Goal: Book appointment/travel/reservation

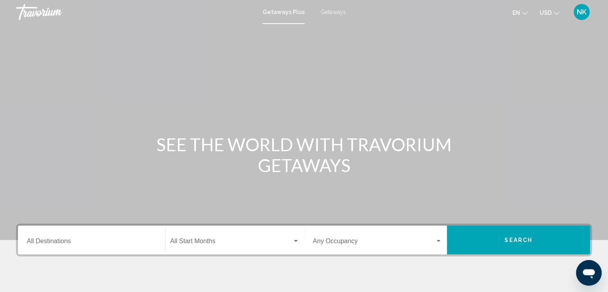
click at [335, 13] on span "Getaways" at bounding box center [333, 12] width 25 height 6
click at [46, 241] on input "Destination All Destinations" at bounding box center [91, 242] width 129 height 7
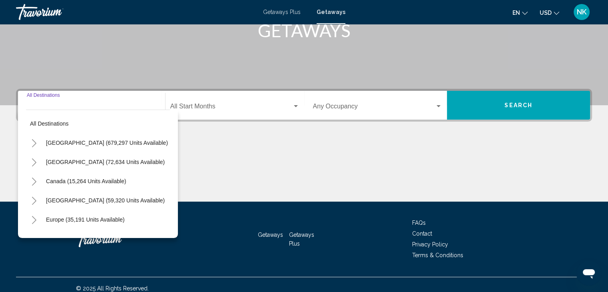
scroll to position [142, 0]
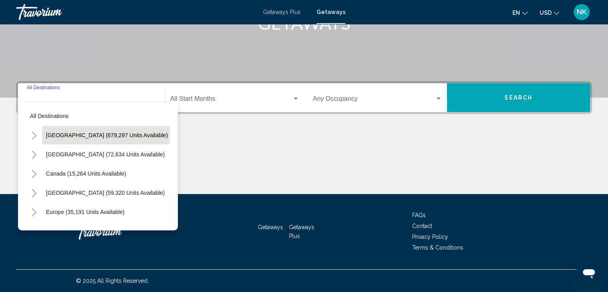
click at [102, 137] on span "[GEOGRAPHIC_DATA] (679,297 units available)" at bounding box center [107, 135] width 122 height 6
type input "**********"
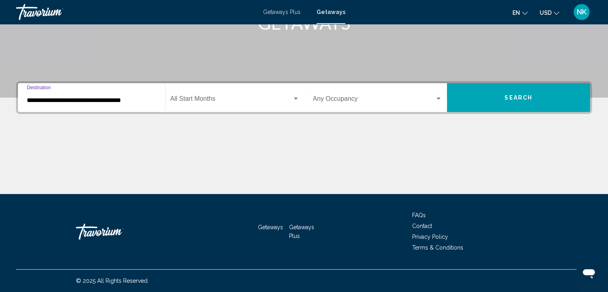
click at [188, 95] on div "Start Month All Start Months" at bounding box center [234, 97] width 129 height 25
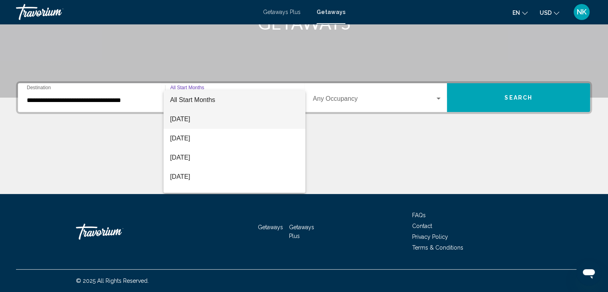
click at [191, 118] on span "[DATE]" at bounding box center [234, 119] width 129 height 19
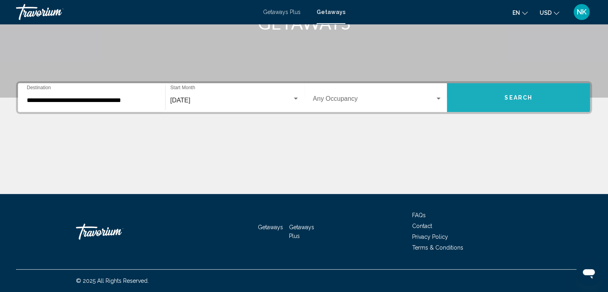
click at [512, 92] on button "Search" at bounding box center [518, 97] width 143 height 29
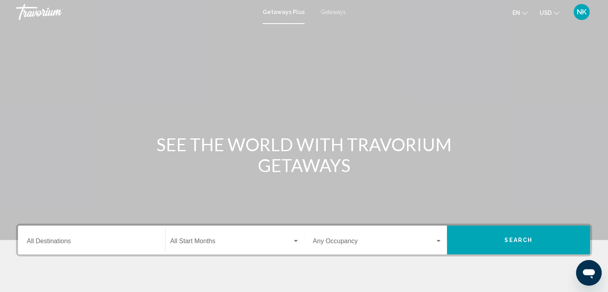
click at [326, 12] on span "Getaways" at bounding box center [333, 12] width 25 height 6
click at [69, 243] on input "Destination All Destinations" at bounding box center [91, 242] width 129 height 7
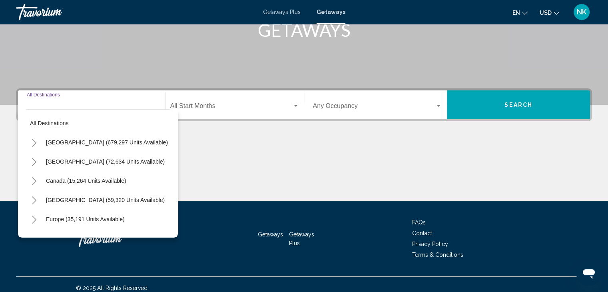
scroll to position [142, 0]
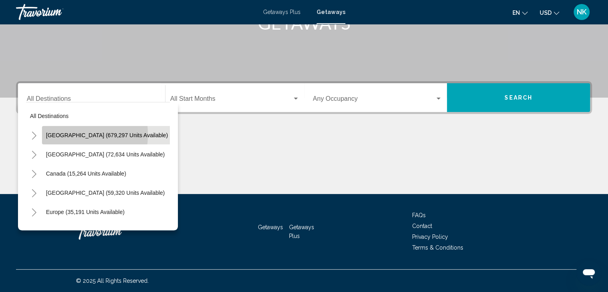
click at [67, 134] on span "[GEOGRAPHIC_DATA] (679,297 units available)" at bounding box center [107, 135] width 122 height 6
type input "**********"
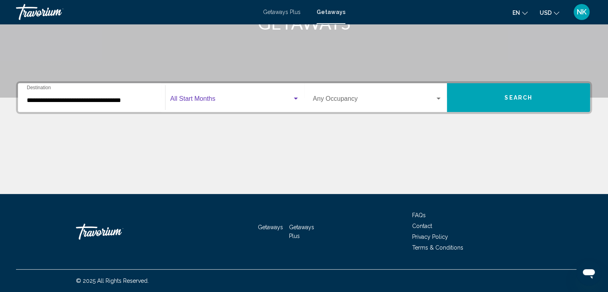
click at [213, 97] on span "Search widget" at bounding box center [231, 100] width 122 height 7
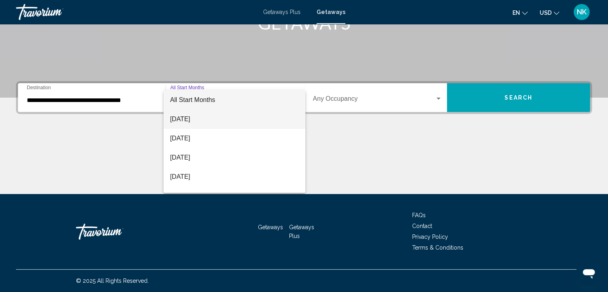
click at [194, 118] on span "[DATE]" at bounding box center [234, 119] width 129 height 19
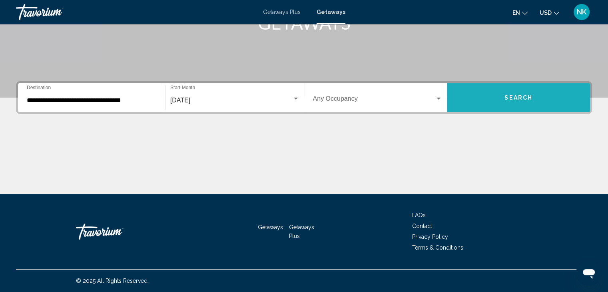
click at [520, 96] on span "Search" at bounding box center [518, 98] width 28 height 6
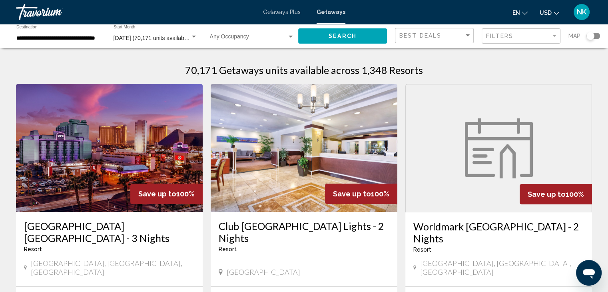
click at [599, 35] on div "Search widget" at bounding box center [593, 36] width 14 height 6
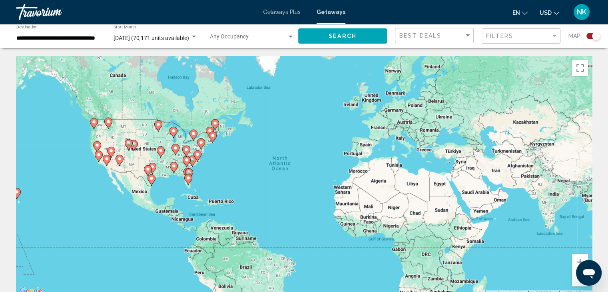
click at [102, 176] on div "To activate drag with keyboard, press Alt + Enter. Once in keyboard drag state,…" at bounding box center [304, 176] width 576 height 240
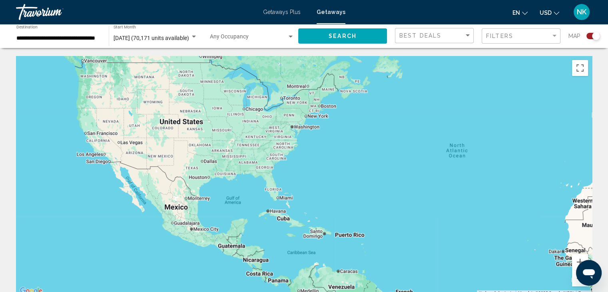
click at [102, 176] on div "To activate drag with keyboard, press Alt + Enter. Once in keyboard drag state,…" at bounding box center [304, 176] width 576 height 240
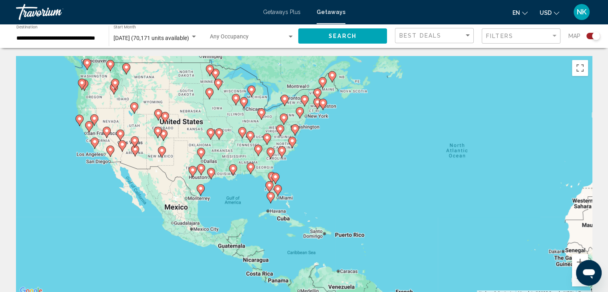
click at [102, 175] on div "To activate drag with keyboard, press Alt + Enter. Once in keyboard drag state,…" at bounding box center [304, 176] width 576 height 240
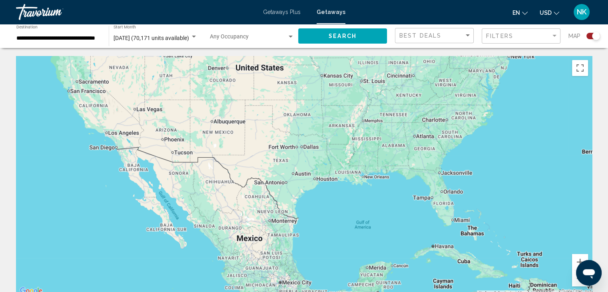
click at [103, 175] on div "To activate drag with keyboard, press Alt + Enter. Once in keyboard drag state,…" at bounding box center [304, 176] width 576 height 240
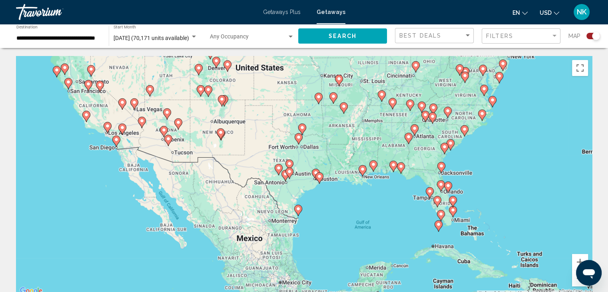
click at [103, 175] on div "To activate drag with keyboard, press Alt + Enter. Once in keyboard drag state,…" at bounding box center [304, 176] width 576 height 240
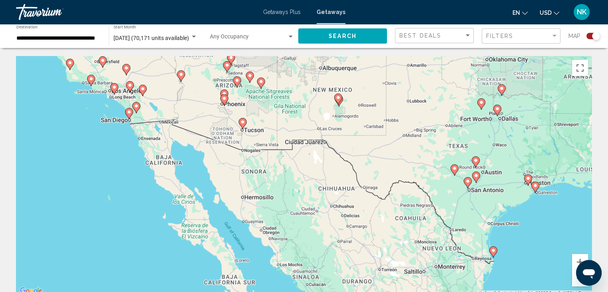
click at [108, 173] on div "To activate drag with keyboard, press Alt + Enter. Once in keyboard drag state,…" at bounding box center [304, 176] width 576 height 240
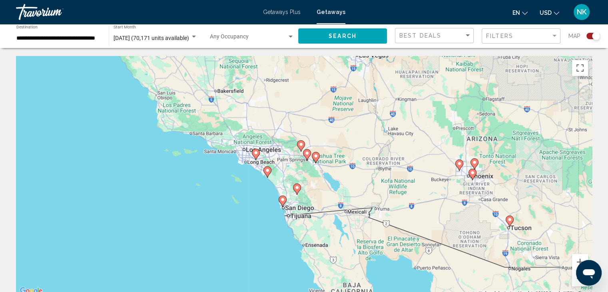
drag, startPoint x: 126, startPoint y: 100, endPoint x: 259, endPoint y: 241, distance: 194.2
click at [259, 241] on div "To activate drag with keyboard, press Alt + Enter. Once in keyboard drag state,…" at bounding box center [304, 176] width 576 height 240
click at [205, 135] on image "Main content" at bounding box center [206, 133] width 5 height 5
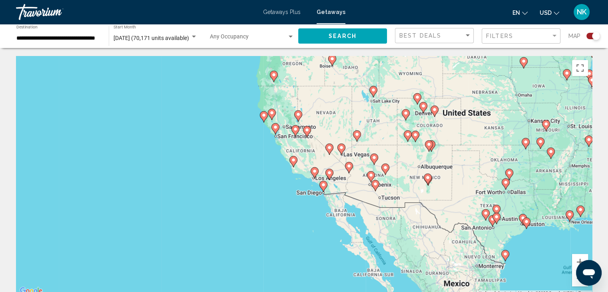
click at [293, 161] on image "Main content" at bounding box center [293, 159] width 5 height 5
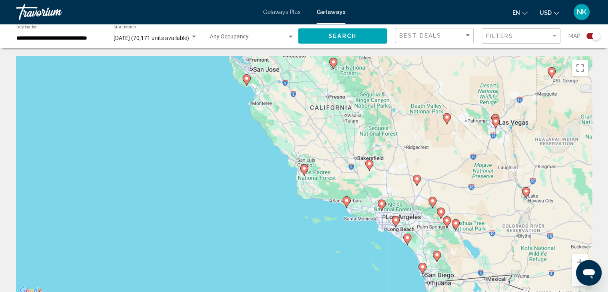
click at [345, 202] on image "Main content" at bounding box center [346, 200] width 5 height 5
type input "**********"
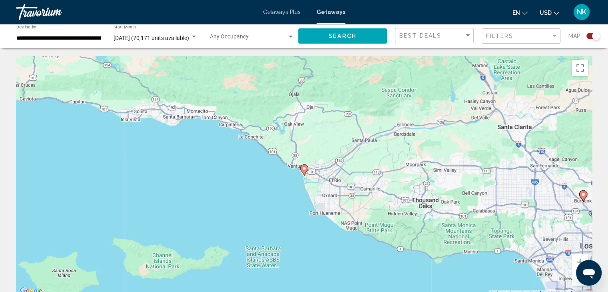
click at [304, 168] on image "Main content" at bounding box center [304, 168] width 5 height 5
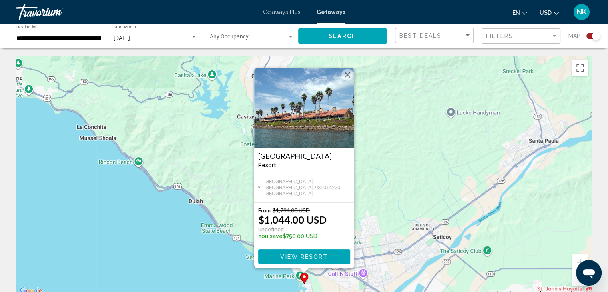
click at [349, 75] on button "Close" at bounding box center [347, 75] width 12 height 12
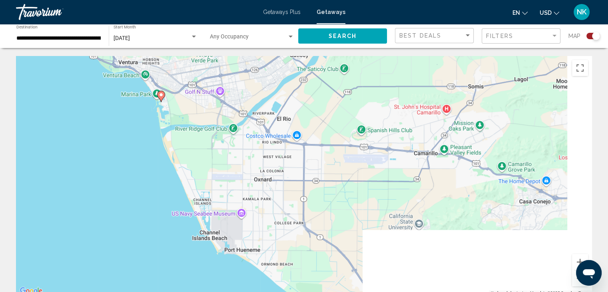
drag, startPoint x: 407, startPoint y: 253, endPoint x: 263, endPoint y: 58, distance: 243.3
click at [262, 59] on div "To activate drag with keyboard, press Alt + Enter. Once in keyboard drag state,…" at bounding box center [304, 176] width 576 height 240
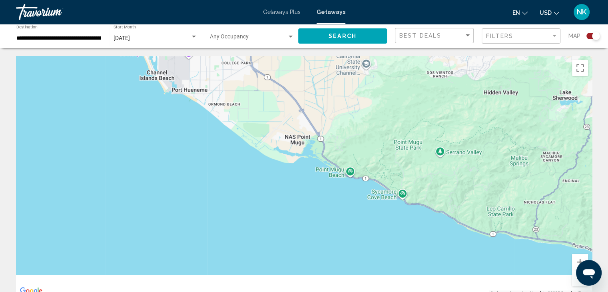
drag, startPoint x: 345, startPoint y: 202, endPoint x: 287, endPoint y: 43, distance: 169.1
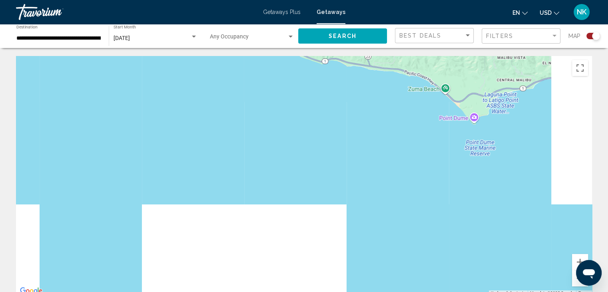
drag, startPoint x: 386, startPoint y: 221, endPoint x: 221, endPoint y: 70, distance: 224.1
click at [219, 67] on div "Main content" at bounding box center [304, 176] width 576 height 240
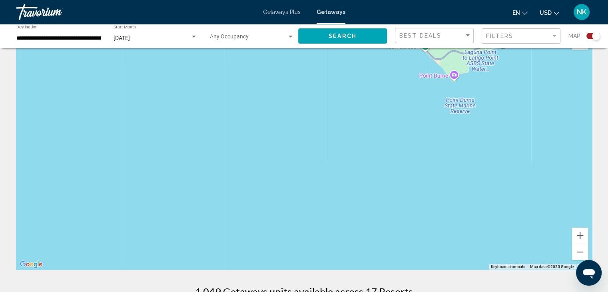
scroll to position [40, 0]
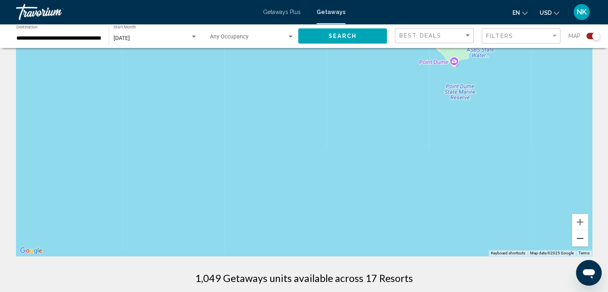
click at [581, 241] on button "Zoom out" at bounding box center [580, 238] width 16 height 16
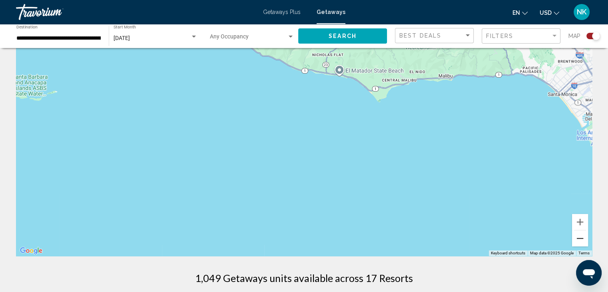
click at [581, 241] on button "Zoom out" at bounding box center [580, 238] width 16 height 16
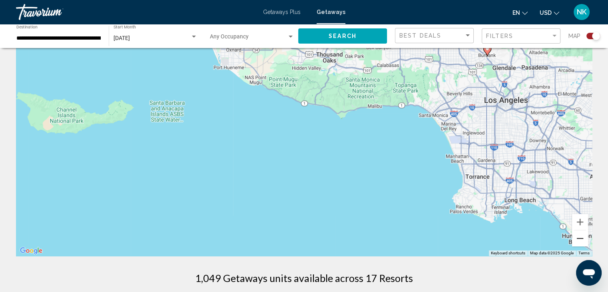
click at [581, 241] on button "Zoom out" at bounding box center [580, 238] width 16 height 16
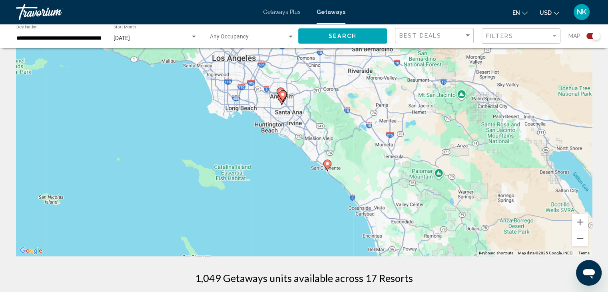
drag, startPoint x: 476, startPoint y: 223, endPoint x: 291, endPoint y: 159, distance: 195.8
click at [292, 159] on div "To activate drag with keyboard, press Alt + Enter. Once in keyboard drag state,…" at bounding box center [304, 136] width 576 height 240
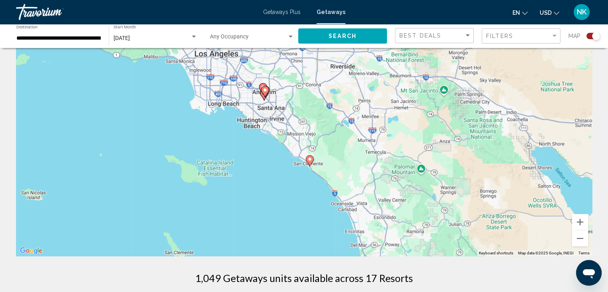
click at [309, 159] on image "Main content" at bounding box center [309, 159] width 5 height 5
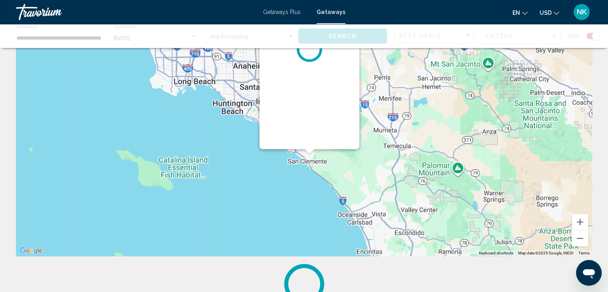
scroll to position [0, 0]
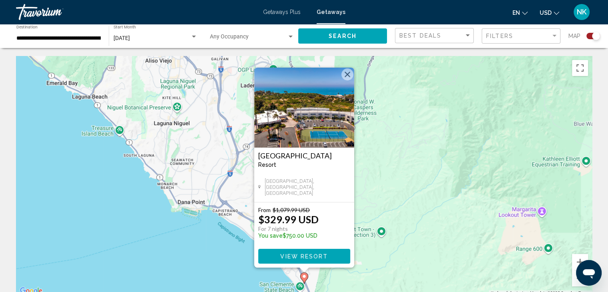
click at [314, 255] on span "View Resort" at bounding box center [304, 256] width 48 height 6
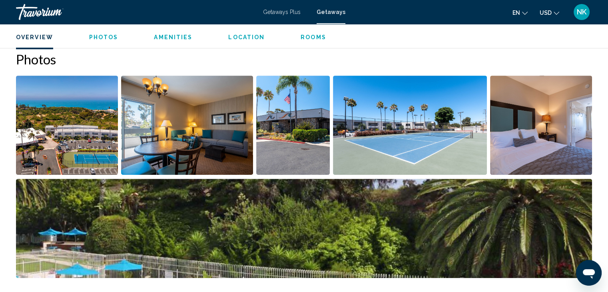
scroll to position [320, 0]
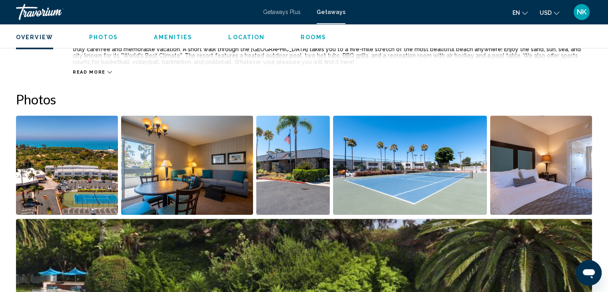
click at [67, 181] on img "Open full-screen image slider" at bounding box center [67, 165] width 102 height 99
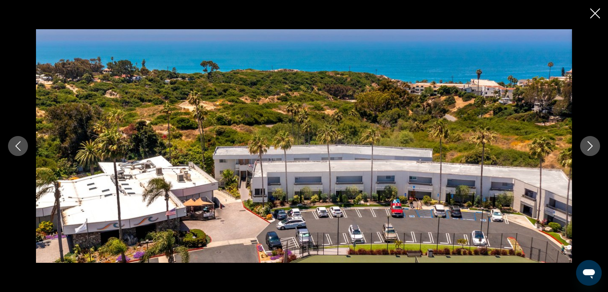
click at [590, 145] on icon "Next image" at bounding box center [590, 146] width 10 height 10
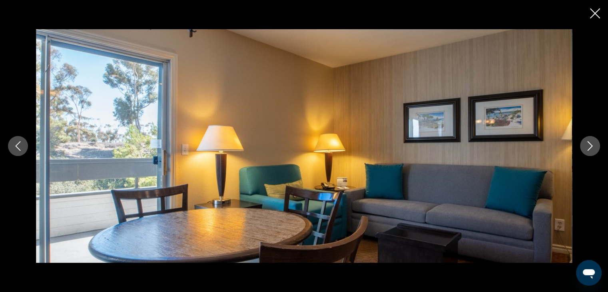
click at [590, 145] on icon "Next image" at bounding box center [590, 146] width 10 height 10
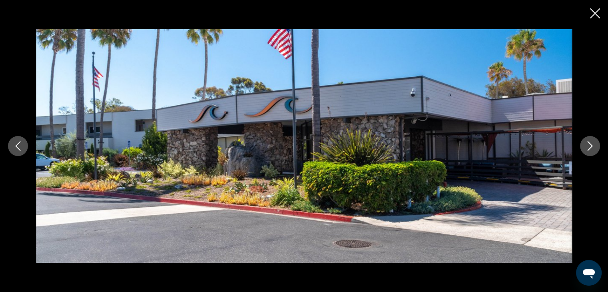
click at [590, 145] on icon "Next image" at bounding box center [590, 146] width 10 height 10
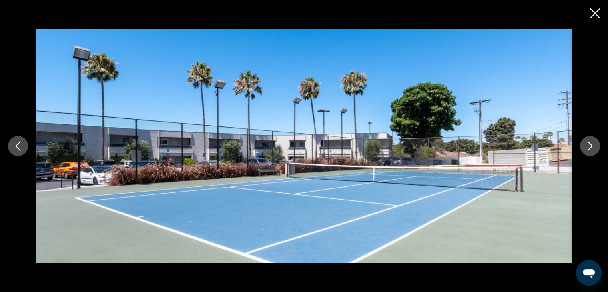
click at [590, 145] on icon "Next image" at bounding box center [590, 146] width 10 height 10
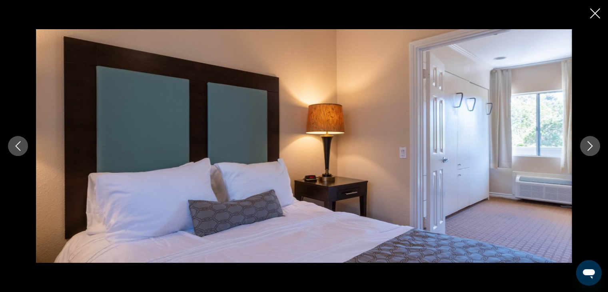
click at [590, 145] on icon "Next image" at bounding box center [590, 146] width 10 height 10
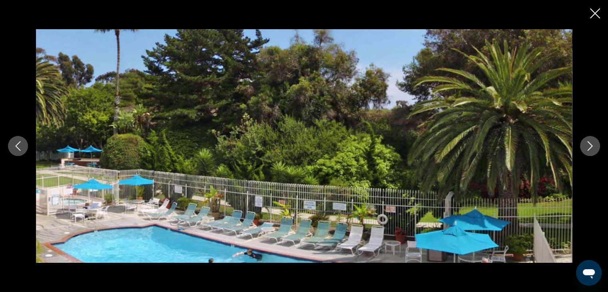
click at [590, 145] on icon "Next image" at bounding box center [590, 146] width 10 height 10
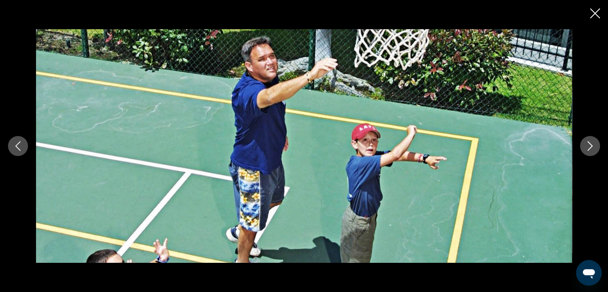
click at [590, 145] on icon "Next image" at bounding box center [590, 146] width 10 height 10
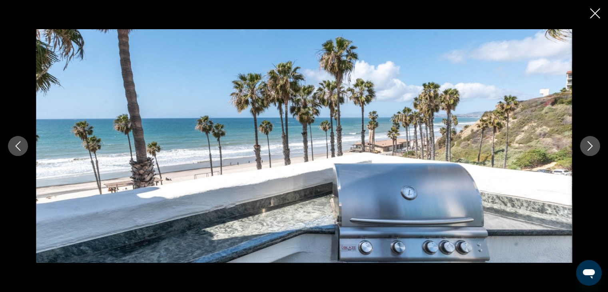
click at [590, 145] on icon "Next image" at bounding box center [590, 146] width 10 height 10
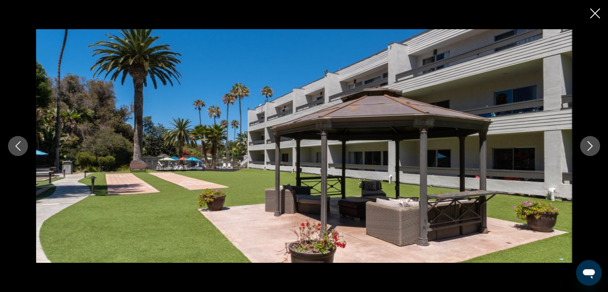
click at [590, 145] on icon "Next image" at bounding box center [590, 146] width 10 height 10
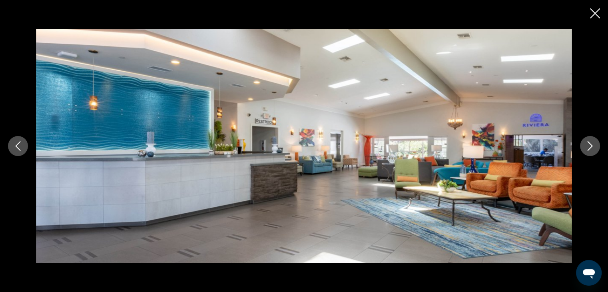
click at [590, 145] on icon "Next image" at bounding box center [590, 146] width 10 height 10
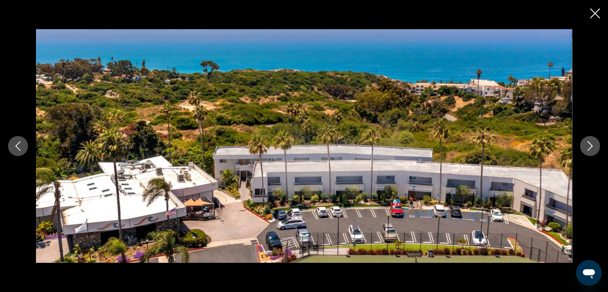
click at [595, 17] on icon "Close slideshow" at bounding box center [595, 13] width 10 height 10
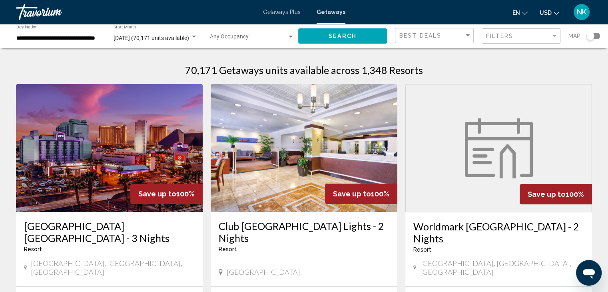
click at [593, 36] on div "Search widget" at bounding box center [590, 36] width 8 height 8
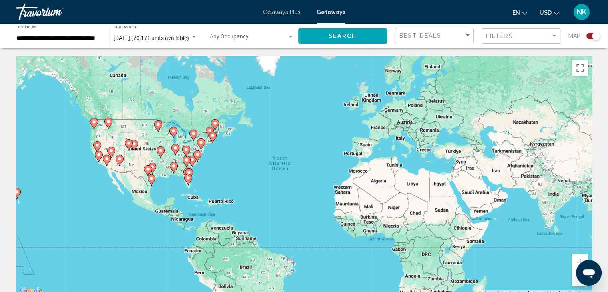
click at [96, 182] on div "To activate drag with keyboard, press Alt + Enter. Once in keyboard drag state,…" at bounding box center [304, 176] width 576 height 240
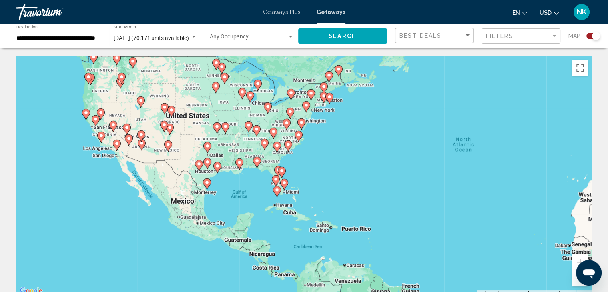
click at [112, 172] on div "To activate drag with keyboard, press Alt + Enter. Once in keyboard drag state,…" at bounding box center [304, 176] width 576 height 240
click at [112, 171] on div "To activate drag with keyboard, press Alt + Enter. Once in keyboard drag state,…" at bounding box center [304, 176] width 576 height 240
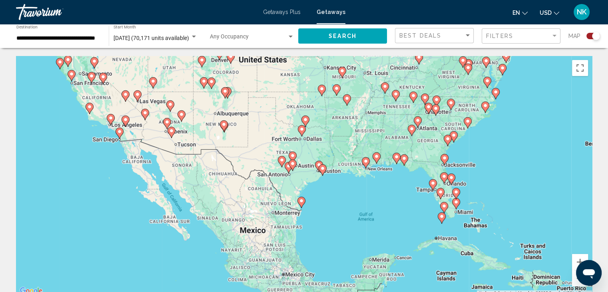
click at [108, 159] on div "To activate drag with keyboard, press Alt + Enter. Once in keyboard drag state,…" at bounding box center [304, 176] width 576 height 240
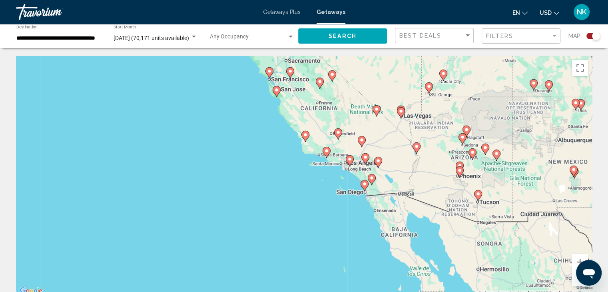
drag, startPoint x: 107, startPoint y: 132, endPoint x: 342, endPoint y: 205, distance: 246.1
click at [342, 205] on div "To activate drag with keyboard, press Alt + Enter. Once in keyboard drag state,…" at bounding box center [304, 176] width 576 height 240
click at [339, 203] on div "To activate drag with keyboard, press Alt + Enter. Once in keyboard drag state,…" at bounding box center [304, 176] width 576 height 240
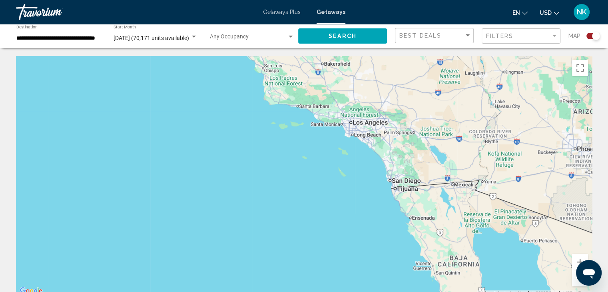
click at [339, 203] on div "To activate drag with keyboard, press Alt + Enter. Once in keyboard drag state,…" at bounding box center [304, 176] width 576 height 240
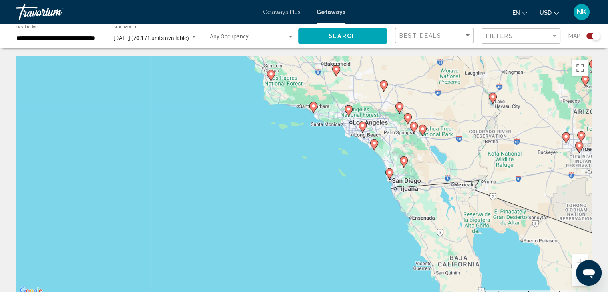
click at [339, 203] on div "To activate drag with keyboard, press Alt + Enter. Once in keyboard drag state,…" at bounding box center [304, 176] width 576 height 240
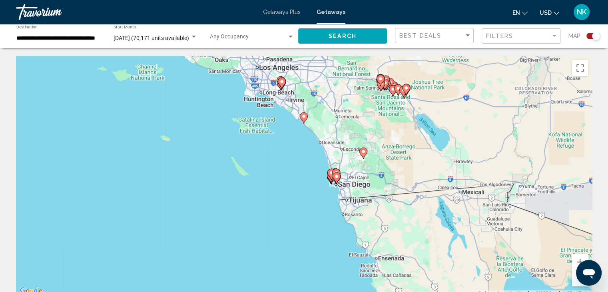
drag, startPoint x: 395, startPoint y: 194, endPoint x: 288, endPoint y: 220, distance: 110.1
click at [288, 220] on div "To activate drag with keyboard, press Alt + Enter. Once in keyboard drag state,…" at bounding box center [304, 176] width 576 height 240
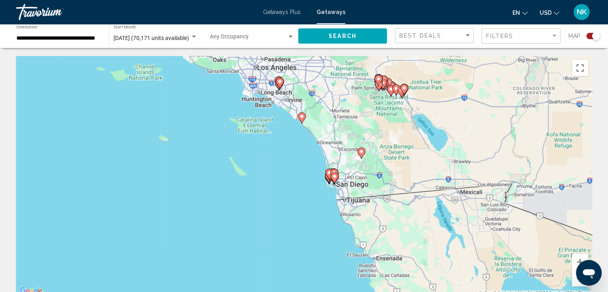
click at [299, 205] on div "To activate drag with keyboard, press Alt + Enter. Once in keyboard drag state,…" at bounding box center [304, 176] width 576 height 240
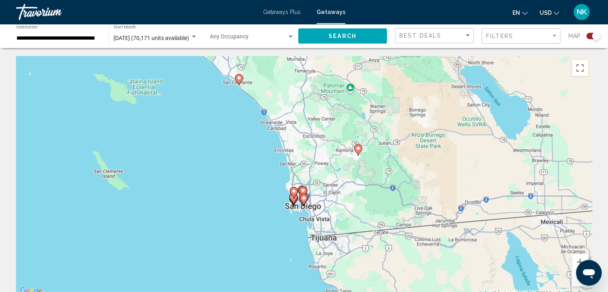
drag, startPoint x: 349, startPoint y: 184, endPoint x: 282, endPoint y: 226, distance: 78.6
click at [282, 226] on div "To activate drag with keyboard, press Alt + Enter. Once in keyboard drag state,…" at bounding box center [304, 176] width 576 height 240
click at [282, 225] on div "To activate drag with keyboard, press Alt + Enter. Once in keyboard drag state,…" at bounding box center [304, 176] width 576 height 240
click at [283, 225] on div "To activate drag with keyboard, press Alt + Enter. Once in keyboard drag state,…" at bounding box center [304, 176] width 576 height 240
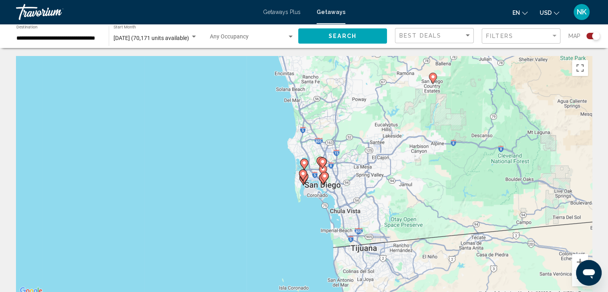
click at [283, 225] on div "To activate drag with keyboard, press Alt + Enter. Once in keyboard drag state,…" at bounding box center [304, 176] width 576 height 240
click at [283, 224] on div "To activate drag with keyboard, press Alt + Enter. Once in keyboard drag state,…" at bounding box center [304, 176] width 576 height 240
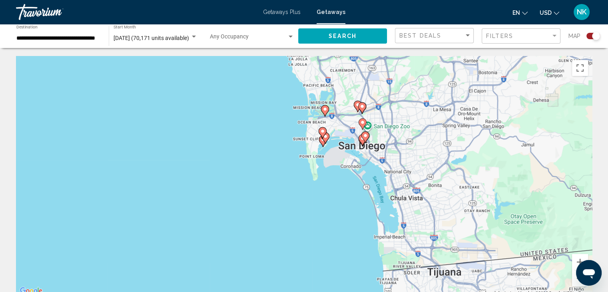
click at [285, 221] on div "To activate drag with keyboard, press Alt + Enter. Once in keyboard drag state,…" at bounding box center [304, 176] width 576 height 240
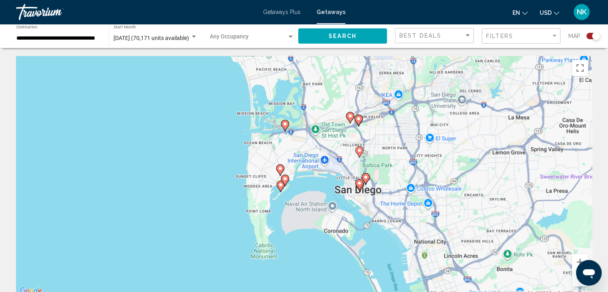
drag, startPoint x: 304, startPoint y: 184, endPoint x: 241, endPoint y: 282, distance: 116.4
click at [232, 289] on div "To activate drag with keyboard, press Alt + Enter. Once in keyboard drag state,…" at bounding box center [304, 176] width 576 height 240
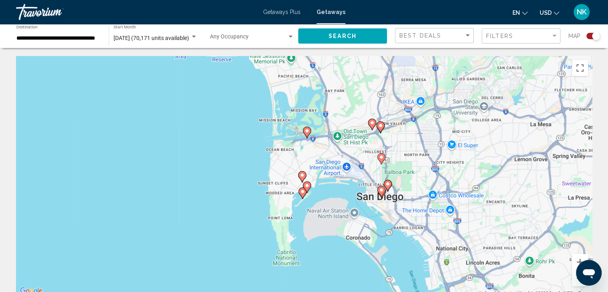
drag, startPoint x: 322, startPoint y: 177, endPoint x: 322, endPoint y: 209, distance: 32.0
click at [322, 209] on div "To activate drag with keyboard, press Alt + Enter. Once in keyboard drag state,…" at bounding box center [304, 176] width 576 height 240
click at [307, 131] on image "Main content" at bounding box center [307, 130] width 5 height 5
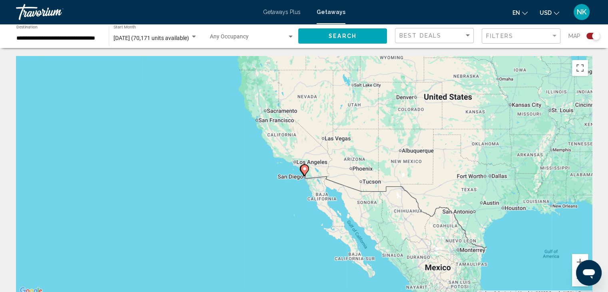
click at [303, 170] on image "Main content" at bounding box center [304, 168] width 5 height 5
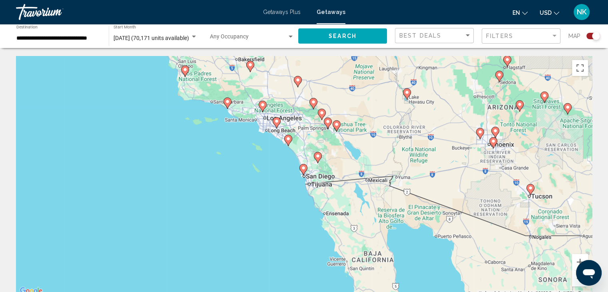
click at [303, 169] on image "Main content" at bounding box center [303, 167] width 5 height 5
type input "**********"
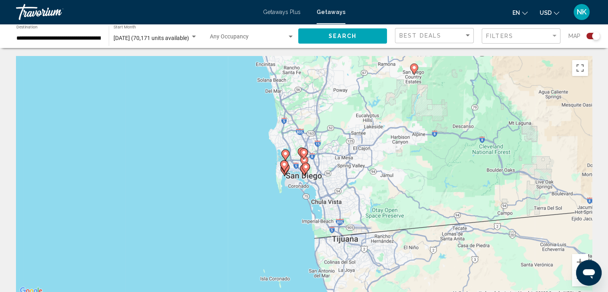
click at [284, 155] on image "Main content" at bounding box center [285, 153] width 5 height 5
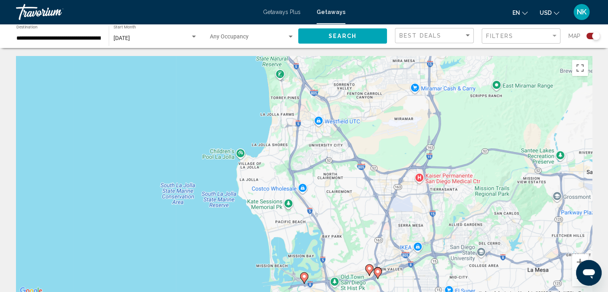
click at [304, 274] on image "Main content" at bounding box center [304, 276] width 5 height 5
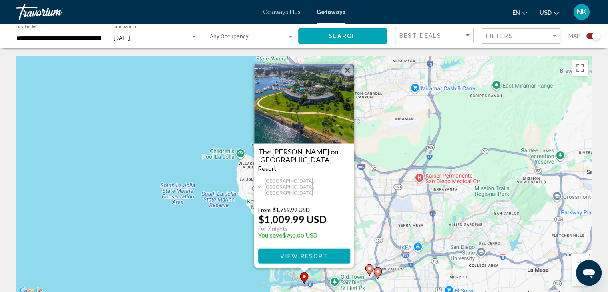
click at [315, 255] on span "View Resort" at bounding box center [304, 256] width 48 height 6
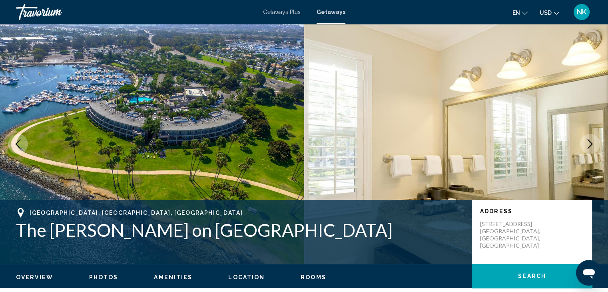
click at [587, 145] on icon "Next image" at bounding box center [590, 144] width 10 height 10
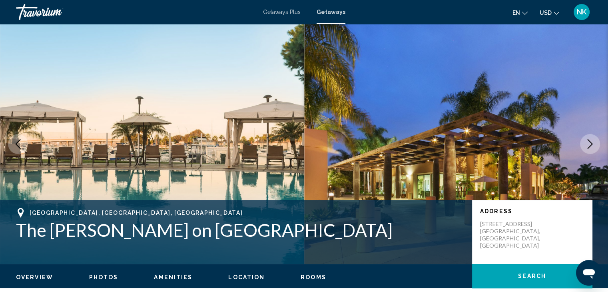
click at [585, 145] on icon "Next image" at bounding box center [590, 144] width 10 height 10
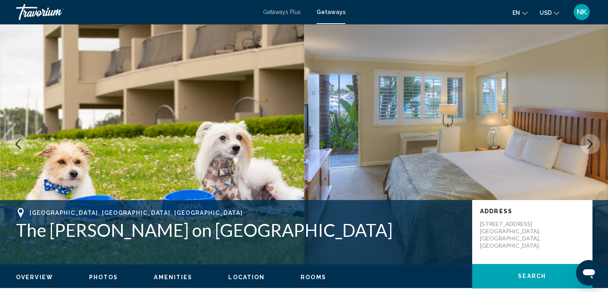
click at [584, 145] on button "Next image" at bounding box center [590, 144] width 20 height 20
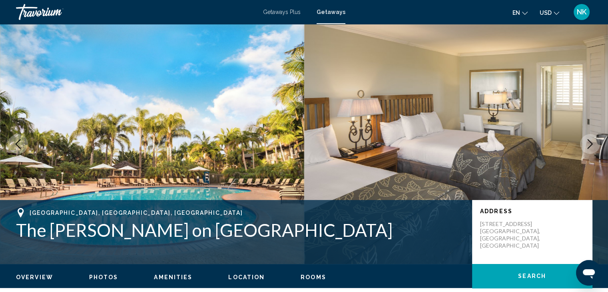
click at [584, 145] on button "Next image" at bounding box center [590, 144] width 20 height 20
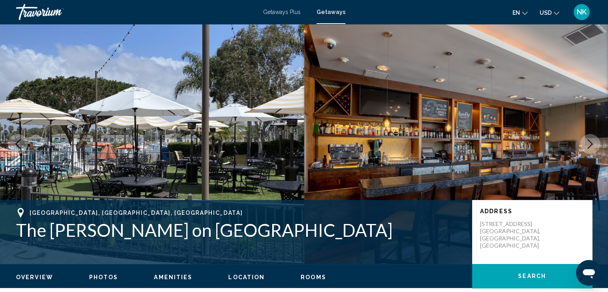
click at [584, 145] on button "Next image" at bounding box center [590, 144] width 20 height 20
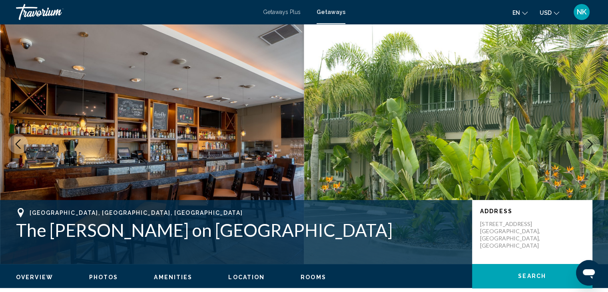
click at [584, 145] on button "Next image" at bounding box center [590, 144] width 20 height 20
